Goal: Contribute content: Contribute content

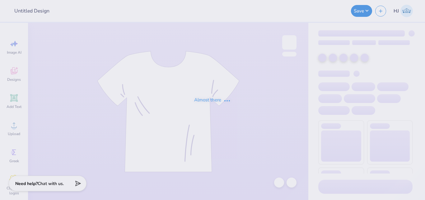
type input "Worcester Polytechnic Institute : Morgan Bilodeau"
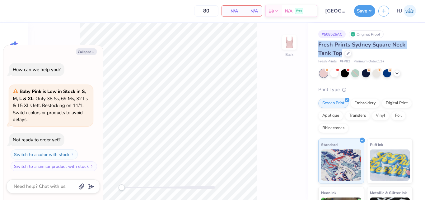
drag, startPoint x: 320, startPoint y: 44, endPoint x: 342, endPoint y: 49, distance: 23.2
click at [342, 49] on div "Fresh Prints Sydney Square Neck Tank Top" at bounding box center [366, 48] width 94 height 17
click at [346, 45] on span "Fresh Prints Sydney Square Neck Tank Top" at bounding box center [362, 49] width 87 height 16
drag, startPoint x: 320, startPoint y: 42, endPoint x: 342, endPoint y: 51, distance: 23.6
click at [342, 51] on span "Fresh Prints Sydney Square Neck Tank Top" at bounding box center [362, 49] width 87 height 16
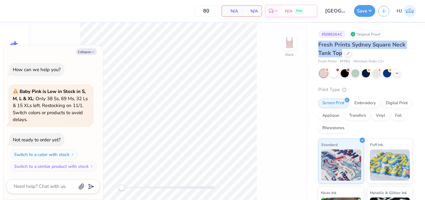
copy span "Fresh Prints Sydney Square Neck Tank Top"
type textarea "x"
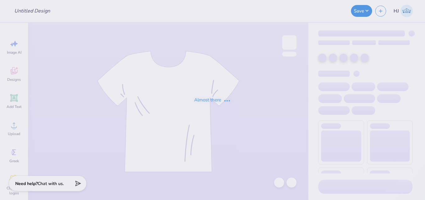
type input "[PERSON_NAME] : [GEOGRAPHIC_DATA]"
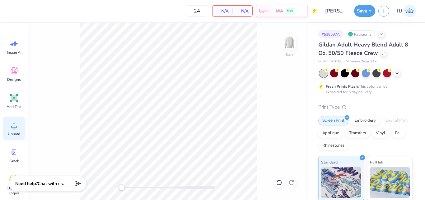
click at [13, 126] on circle at bounding box center [14, 127] width 4 height 4
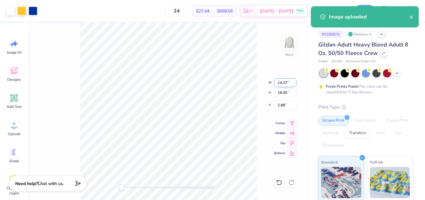
click at [283, 80] on input "14.37" at bounding box center [285, 82] width 22 height 9
type input "10.00"
type input "12.53"
type input "5.61"
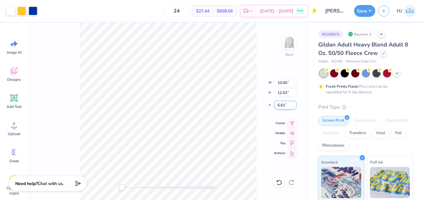
click at [288, 104] on input "5.61" at bounding box center [285, 105] width 22 height 9
type input "3"
click at [369, 10] on button "Save" at bounding box center [364, 10] width 21 height 12
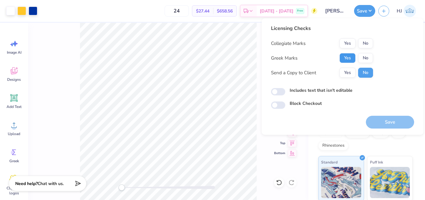
click at [354, 56] on button "Yes" at bounding box center [348, 58] width 16 height 10
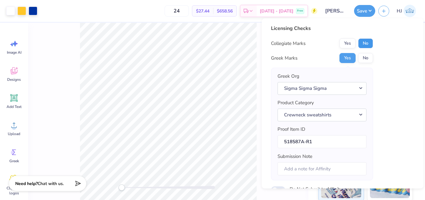
click at [364, 43] on button "No" at bounding box center [365, 43] width 15 height 10
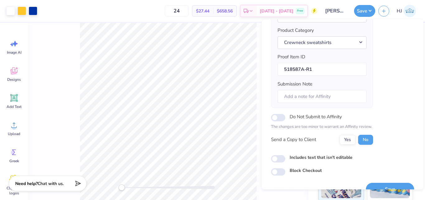
scroll to position [85, 0]
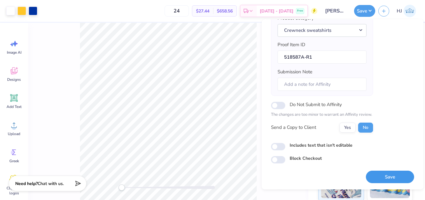
click at [383, 176] on button "Save" at bounding box center [390, 176] width 48 height 13
click at [371, 10] on button "Save" at bounding box center [364, 10] width 21 height 12
